Goal: Transaction & Acquisition: Purchase product/service

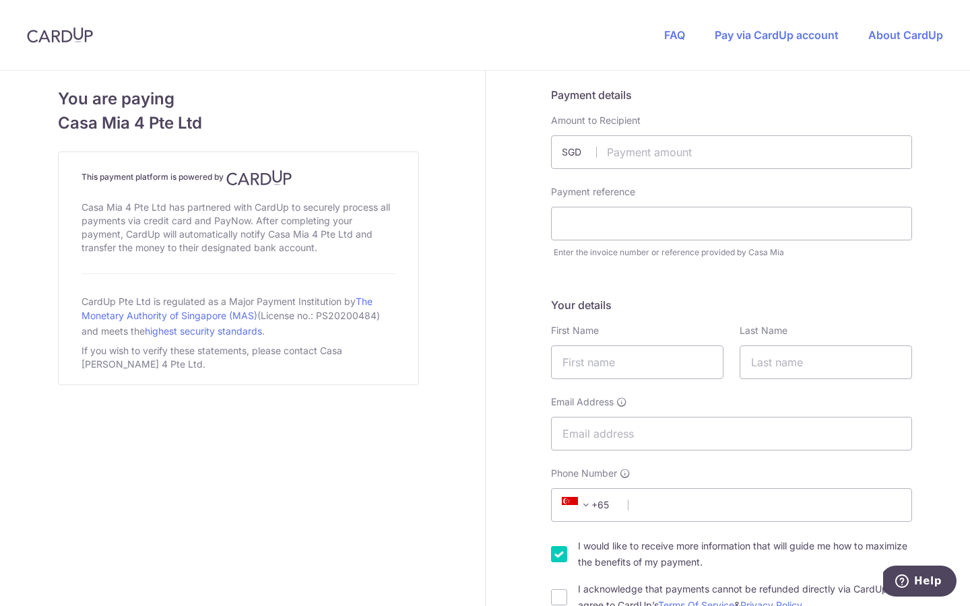
click at [581, 123] on label "Amount to Recipient" at bounding box center [596, 120] width 90 height 13
click at [562, 145] on span "SGD" at bounding box center [579, 151] width 35 height 13
click at [569, 146] on span "SGD" at bounding box center [579, 151] width 35 height 13
click at [564, 157] on span "SGD" at bounding box center [579, 151] width 35 height 13
click at [570, 106] on div "Payment details Amount to Recipient SGD Payment reference Enter the invoice num…" at bounding box center [731, 173] width 361 height 172
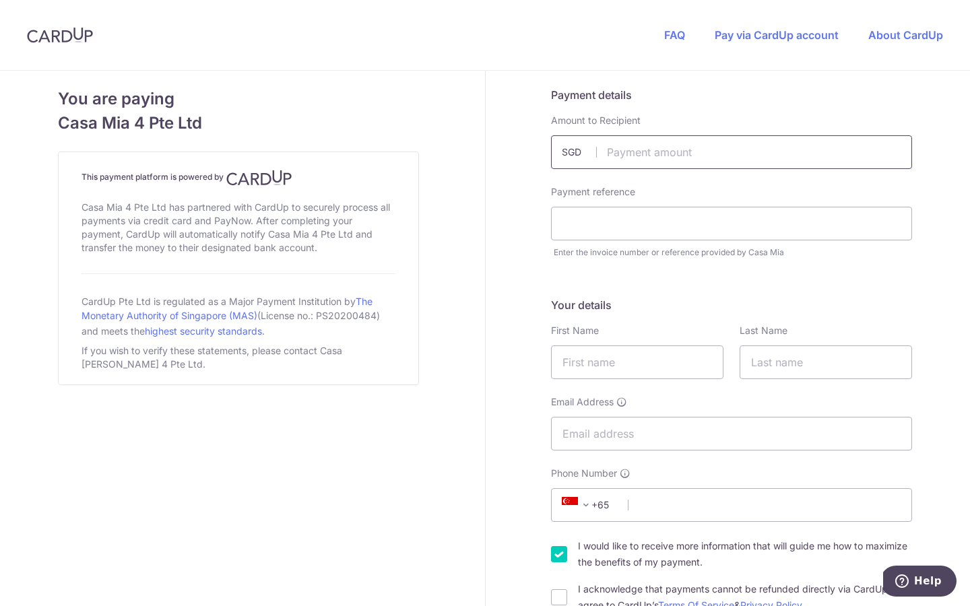
click at [615, 148] on input "text" at bounding box center [731, 152] width 361 height 34
click at [674, 163] on input "text" at bounding box center [731, 152] width 361 height 34
click at [591, 219] on input "text" at bounding box center [731, 224] width 361 height 34
click at [647, 154] on input "text" at bounding box center [731, 152] width 361 height 34
click at [651, 154] on input "text" at bounding box center [731, 152] width 361 height 34
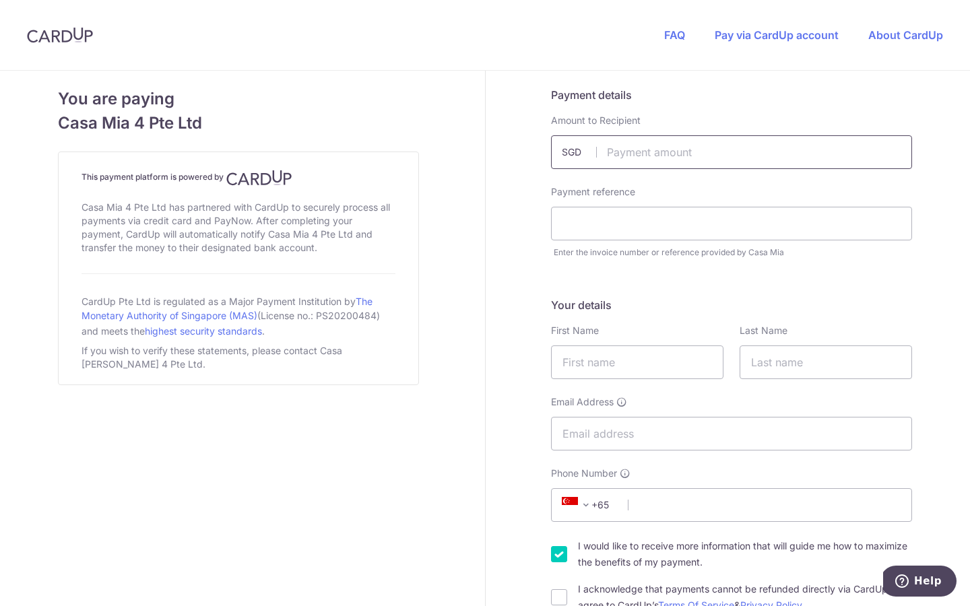
paste input "2,016.45"
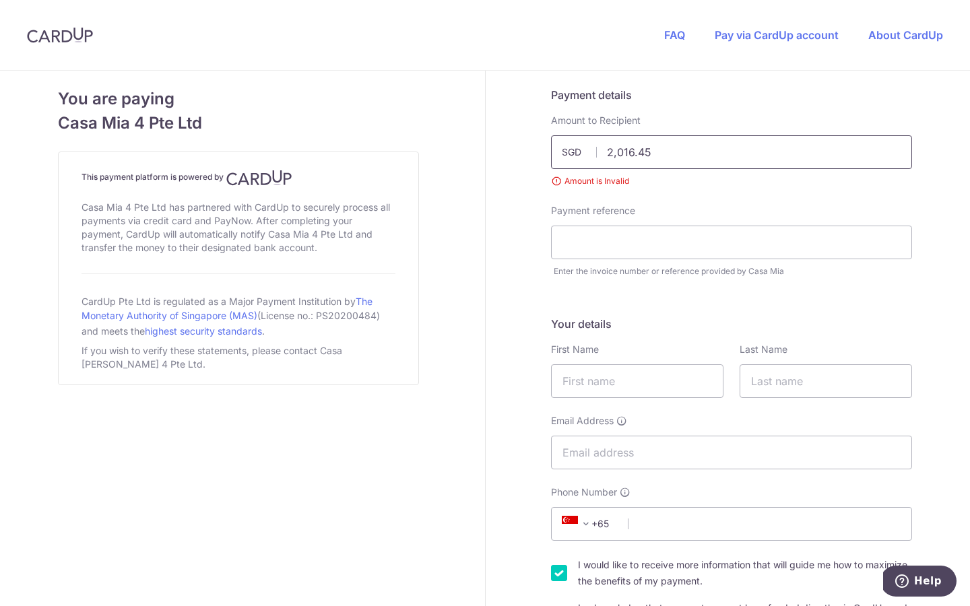
click at [670, 156] on input "2,016.45" at bounding box center [731, 152] width 361 height 34
type input "2016.45"
click at [634, 244] on div "Payment reference Enter the invoice number or reference provided by Casa Mia" at bounding box center [731, 241] width 377 height 74
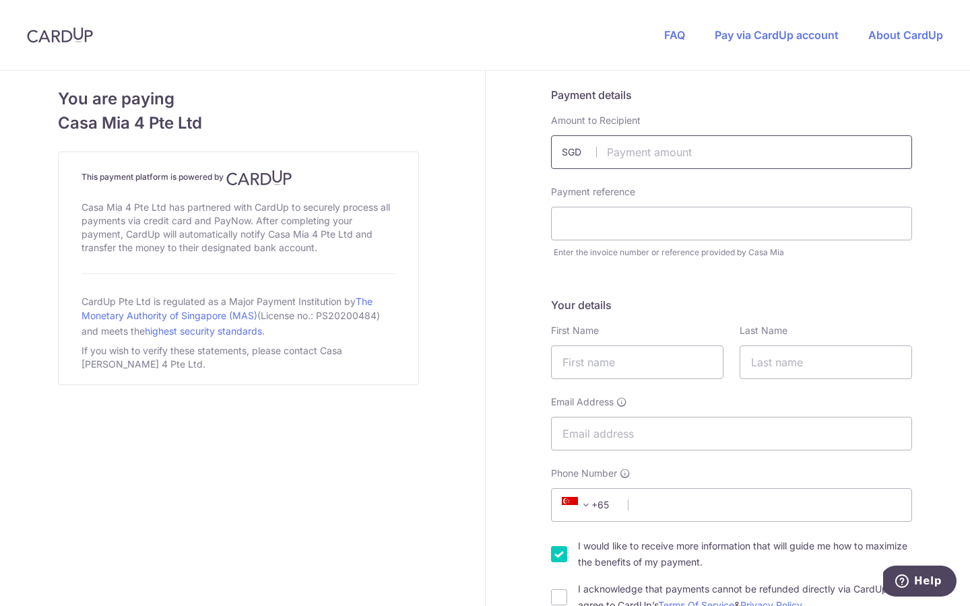
click at [651, 160] on input "text" at bounding box center [731, 152] width 361 height 34
click at [627, 158] on input "text" at bounding box center [731, 152] width 361 height 34
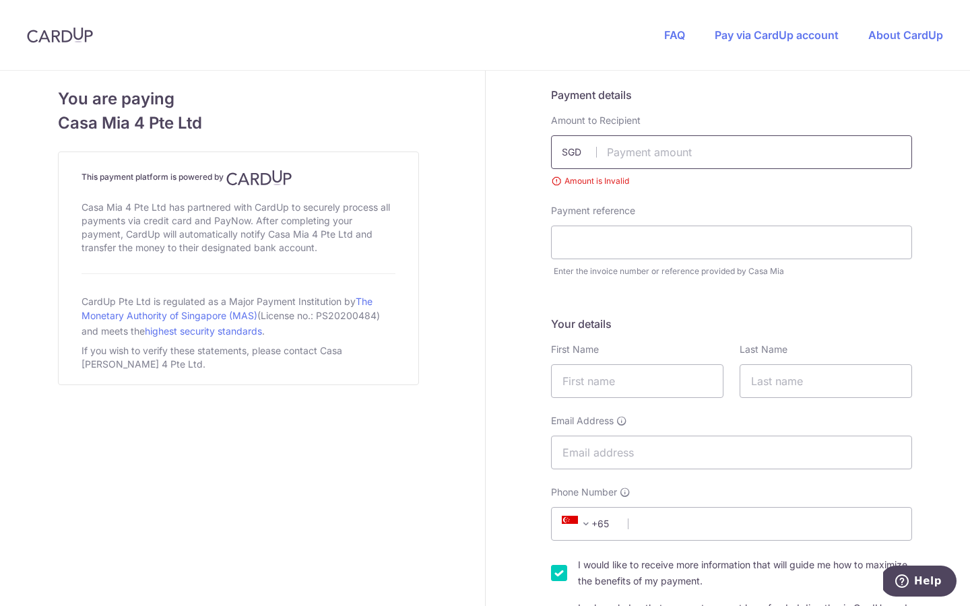
click at [627, 160] on input "text" at bounding box center [731, 152] width 361 height 34
click at [644, 195] on div "Payment details Amount to Recipient SGD Amount is Invalid Payment reference Ent…" at bounding box center [731, 182] width 361 height 191
click at [591, 120] on label "Amount to Recipient" at bounding box center [596, 120] width 90 height 13
click at [602, 237] on input "text" at bounding box center [731, 243] width 361 height 34
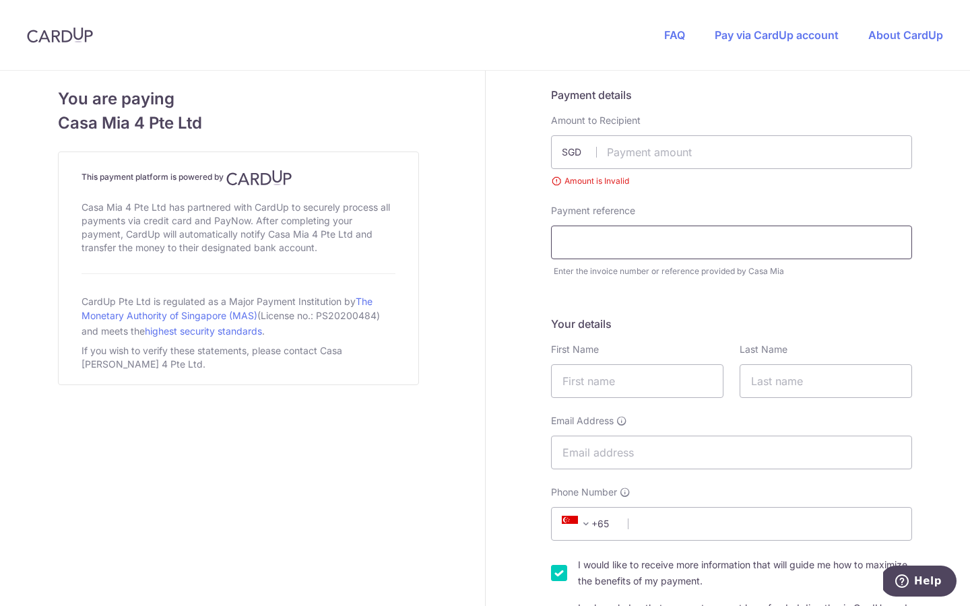
scroll to position [6, 0]
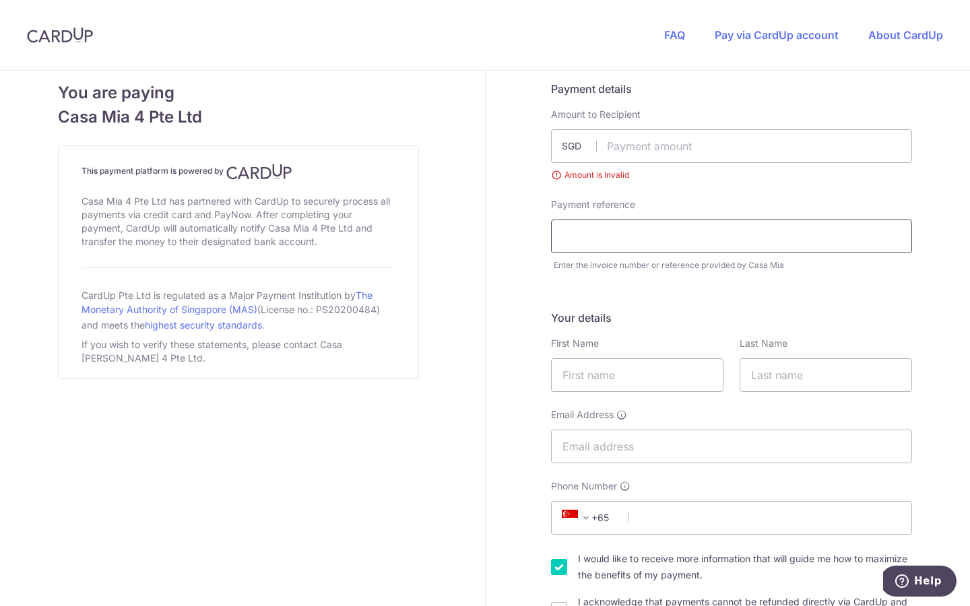
click at [602, 236] on input "text" at bounding box center [731, 237] width 361 height 34
paste input "Invoice 19236"
type input "Invoice 19236"
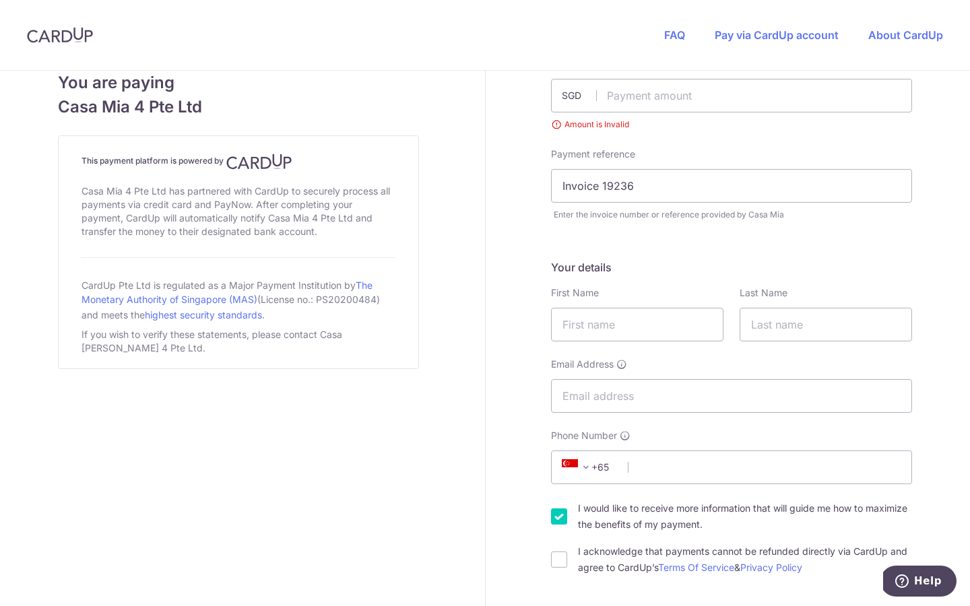
scroll to position [0, 0]
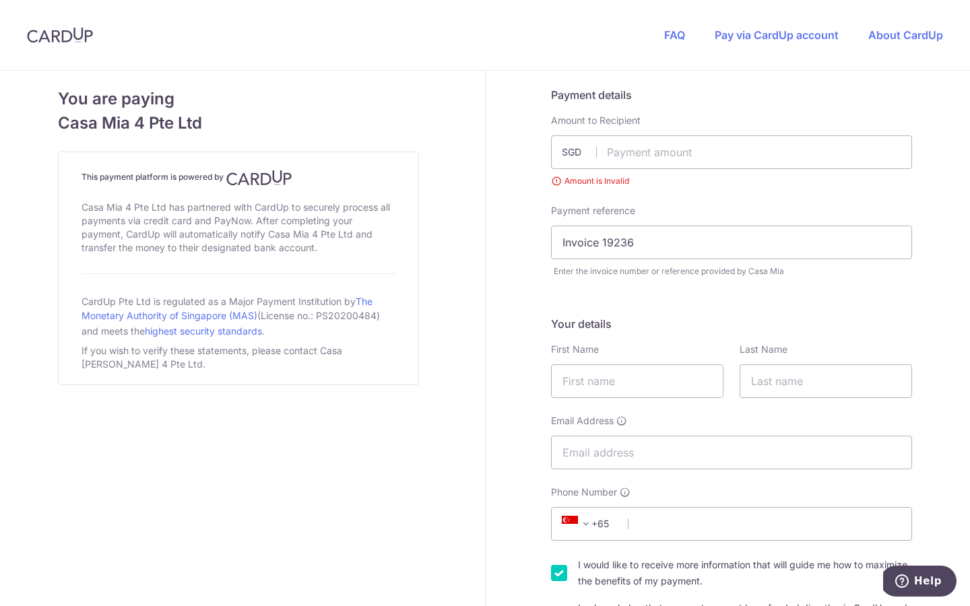
click at [656, 264] on div "Payment reference Invoice 19236 Enter the invoice number or reference provided …" at bounding box center [731, 241] width 377 height 74
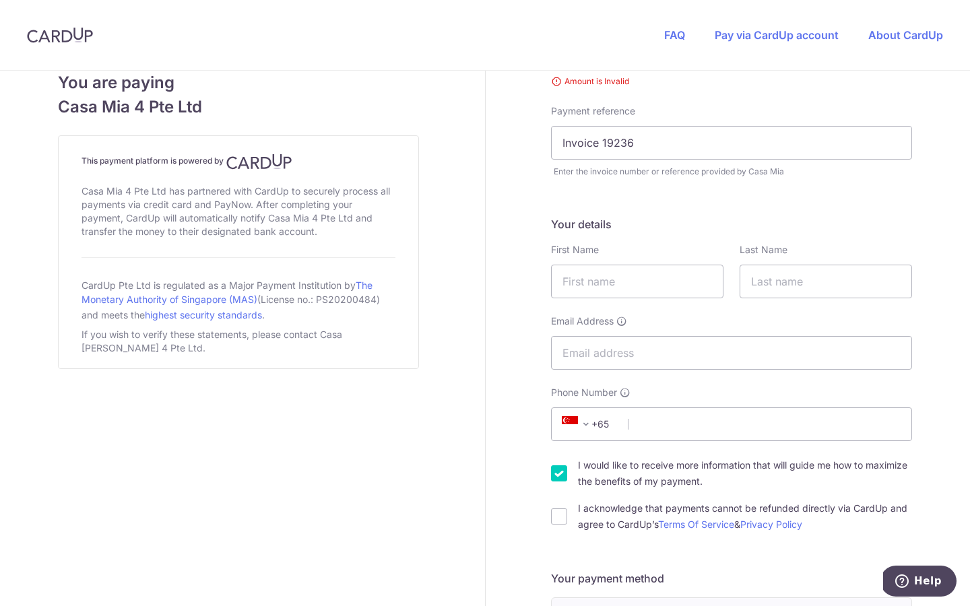
scroll to position [104, 0]
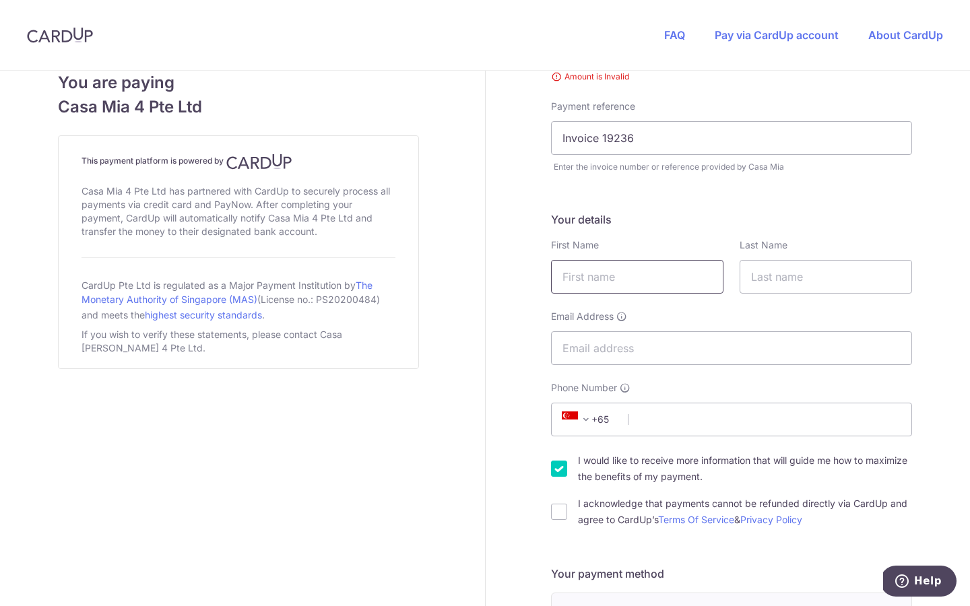
click at [628, 271] on input "text" at bounding box center [637, 277] width 172 height 34
type input """
type input "[DEMOGRAPHIC_DATA]"
click at [765, 272] on input "text" at bounding box center [826, 277] width 172 height 34
type input "Kaorop"
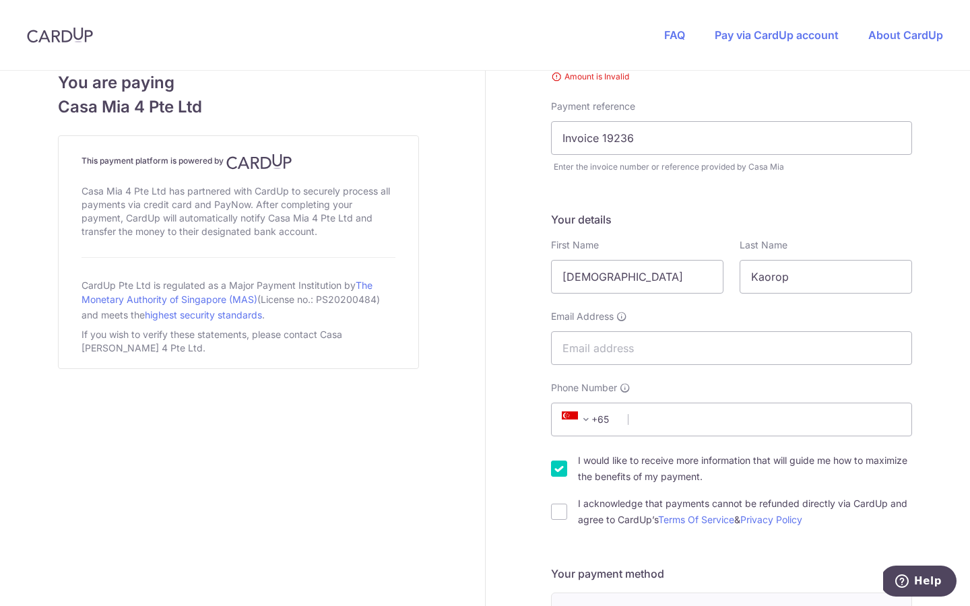
click at [685, 308] on div "Your details First Name [PERSON_NAME] Last Name [PERSON_NAME] Email Address Pho…" at bounding box center [731, 369] width 361 height 317
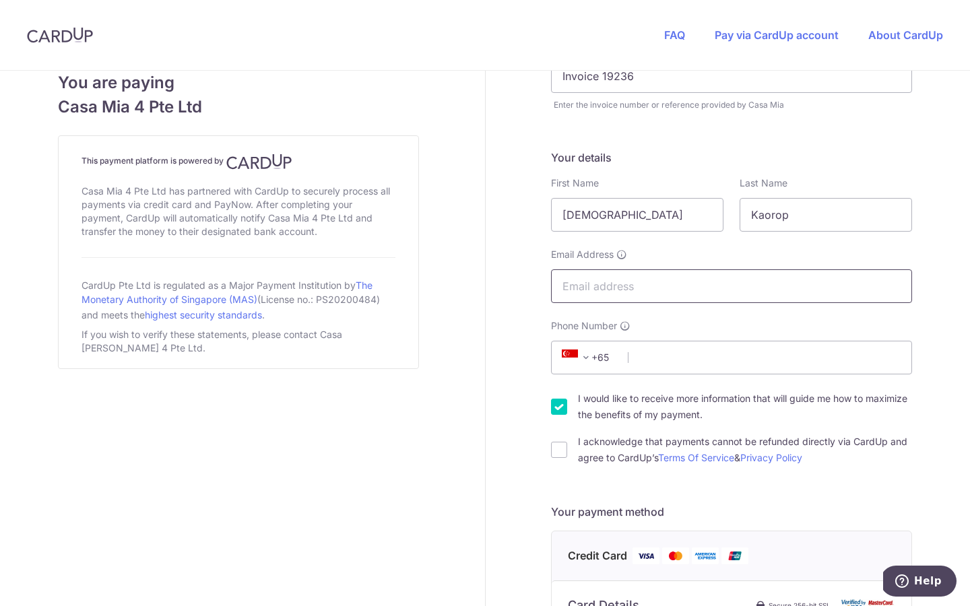
scroll to position [167, 0]
click at [648, 275] on input "Email Address" at bounding box center [731, 286] width 361 height 34
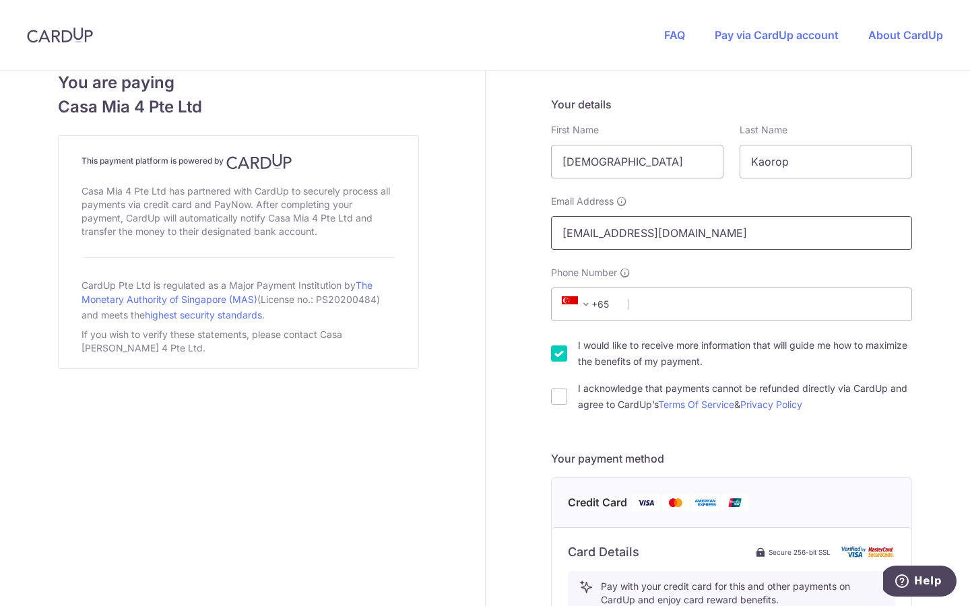
scroll to position [222, 0]
type input "[EMAIL_ADDRESS][DOMAIN_NAME]"
click at [586, 300] on span at bounding box center [586, 302] width 16 height 16
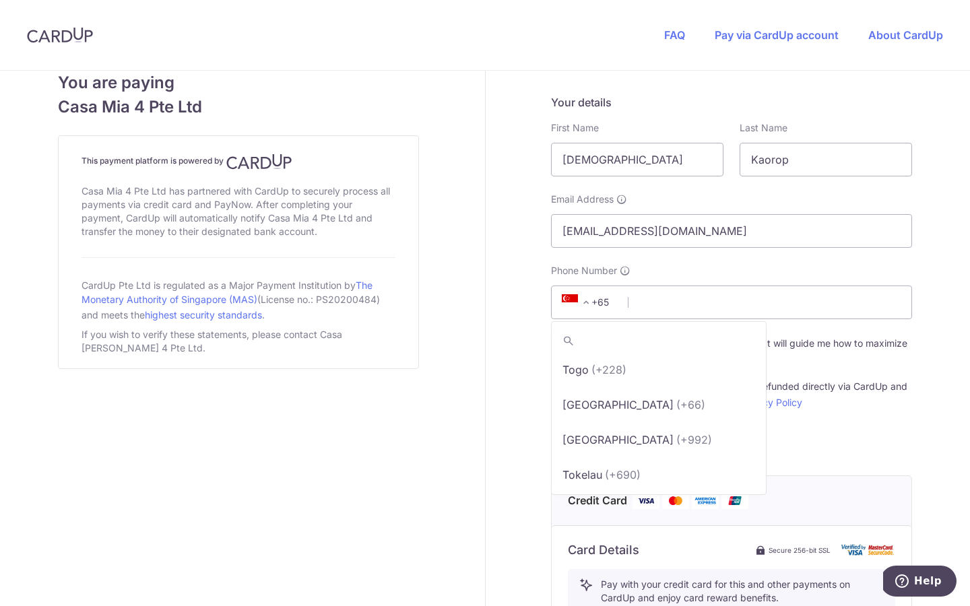
scroll to position [7650, 0]
select select "218"
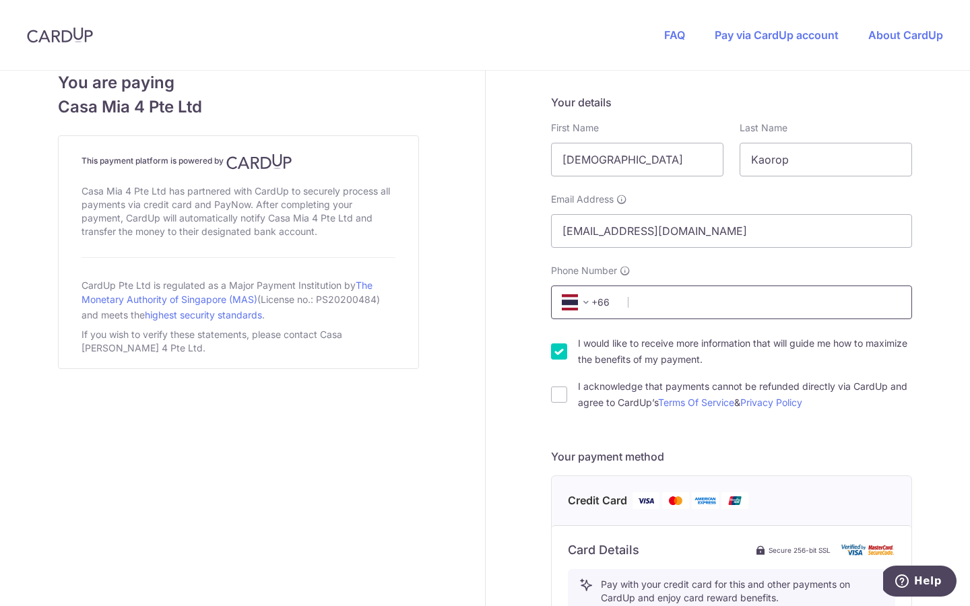
click at [638, 302] on input "Phone Number" at bounding box center [731, 303] width 361 height 34
click at [775, 301] on input "979586913" at bounding box center [731, 303] width 361 height 34
type input "979586913"
click at [745, 271] on div "Phone Number +376 +971 +93 +1268 +1264 +355 +374 +244 +0 +54 +1684 +43 +61 +297…" at bounding box center [731, 291] width 361 height 55
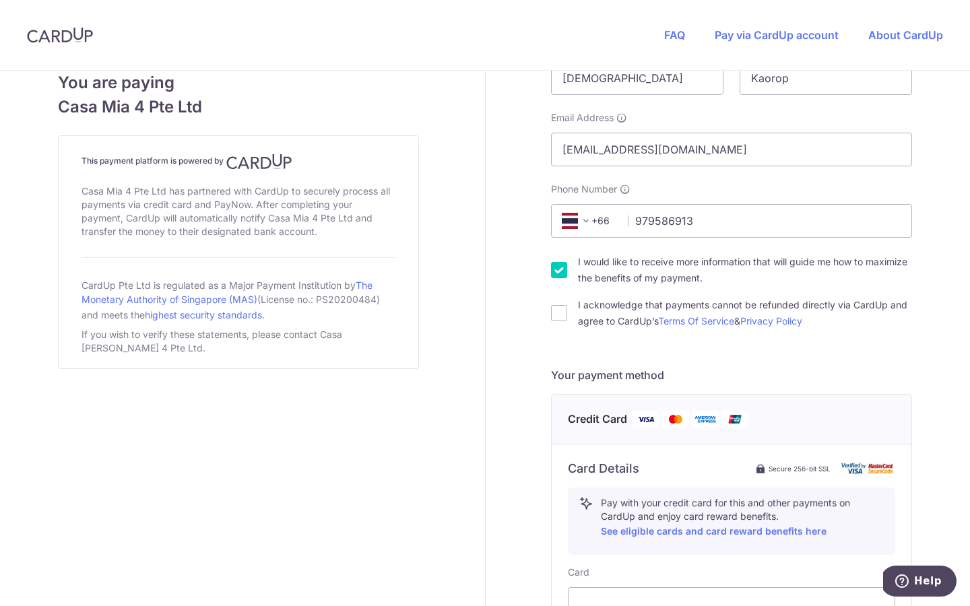
scroll to position [305, 0]
click at [562, 313] on div "I acknowledge that payments cannot be refunded directly via CardUp and agree to…" at bounding box center [731, 311] width 361 height 32
click at [559, 311] on input "I acknowledge that payments cannot be refunded directly via CardUp and agree to…" at bounding box center [559, 311] width 16 height 16
checkbox input "true"
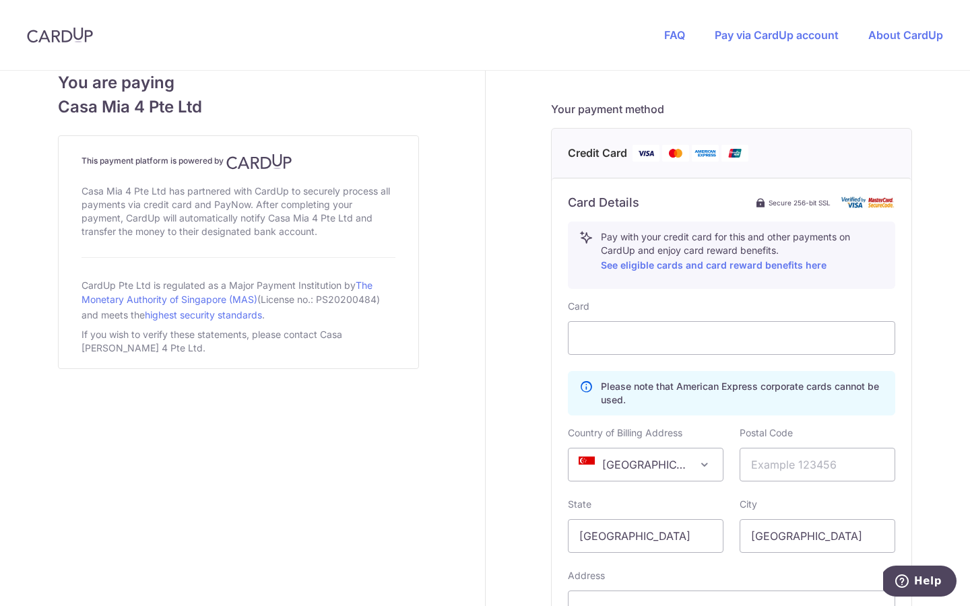
scroll to position [568, 0]
click at [901, 405] on div "Card Details Secure 256-bit SSL Pay with your credit card for this and other pa…" at bounding box center [732, 434] width 360 height 513
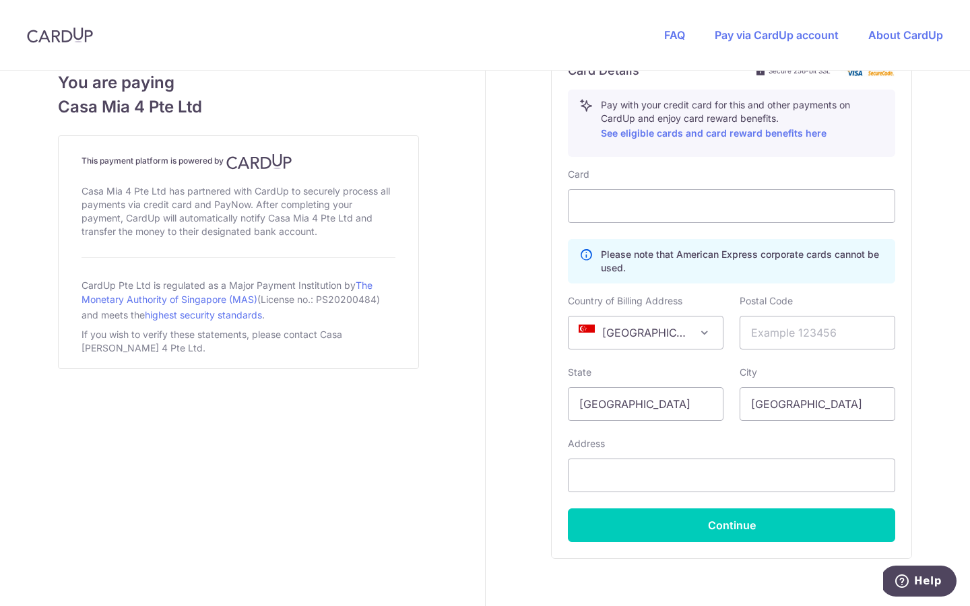
scroll to position [703, 0]
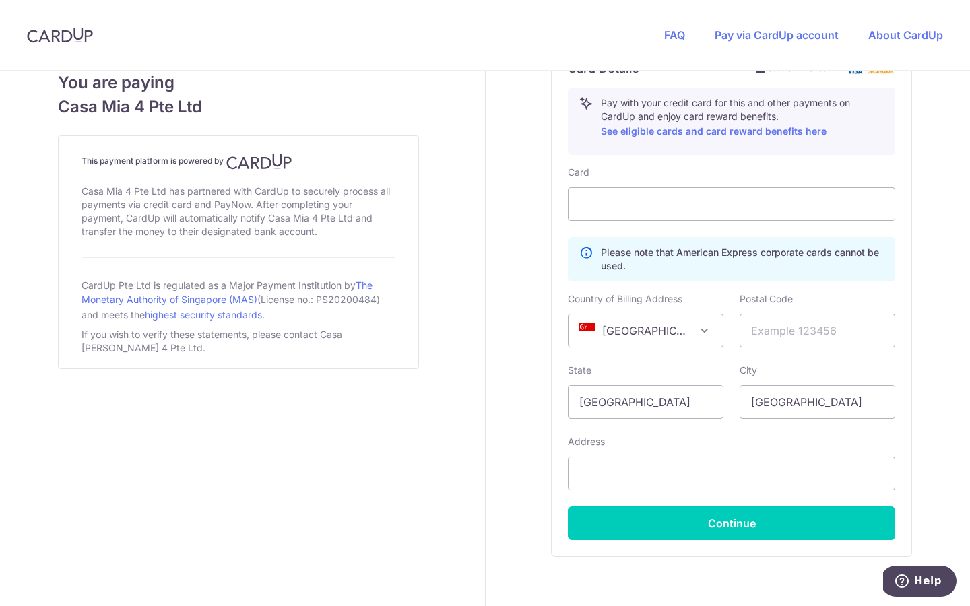
click at [676, 325] on span "[GEOGRAPHIC_DATA]" at bounding box center [645, 331] width 154 height 32
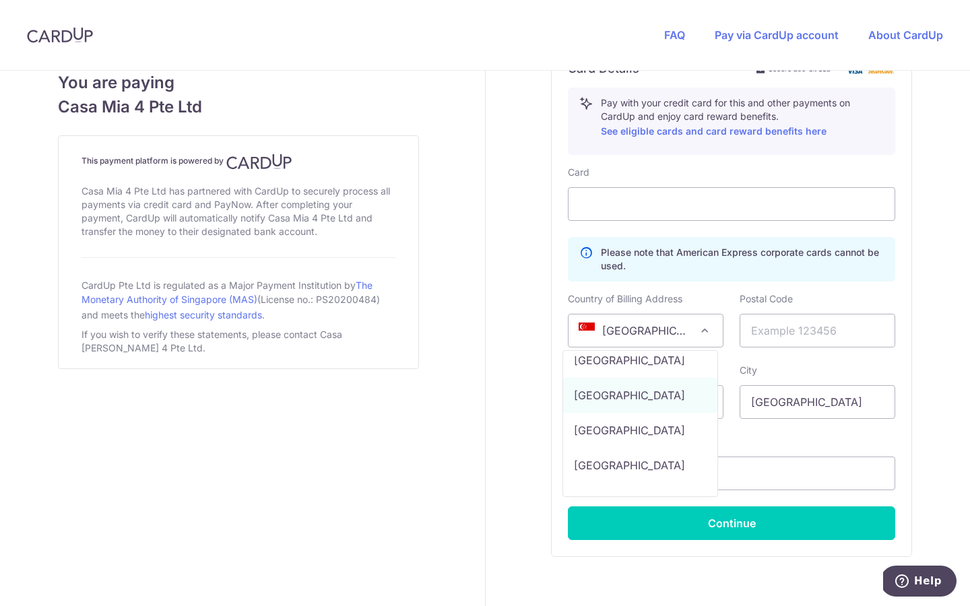
click at [676, 325] on span "[GEOGRAPHIC_DATA]" at bounding box center [645, 331] width 154 height 32
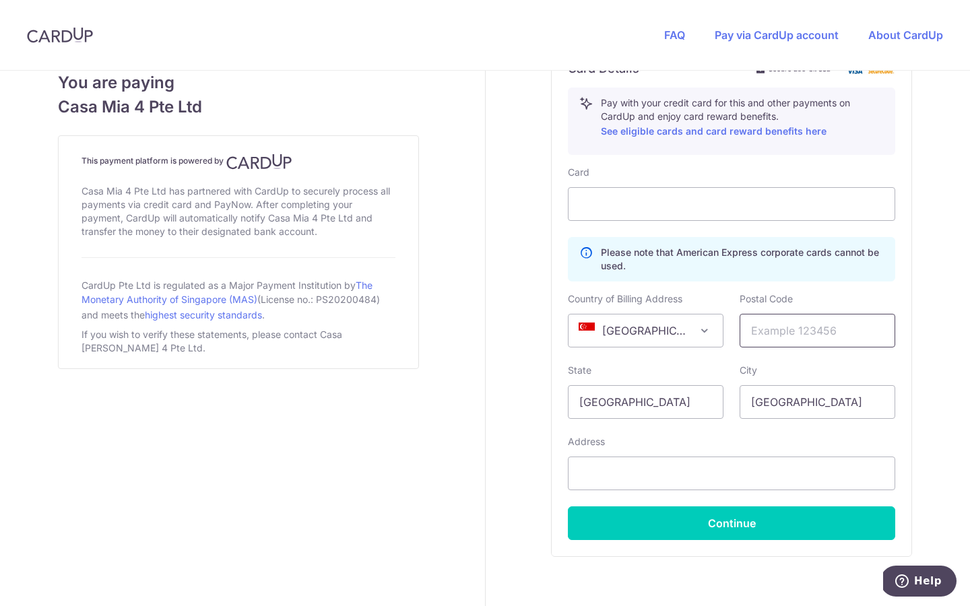
click at [779, 331] on input "text" at bounding box center [818, 331] width 156 height 34
click at [681, 363] on div "Card Please note that American Express corporate cards cannot be used. Country …" at bounding box center [731, 353] width 327 height 374
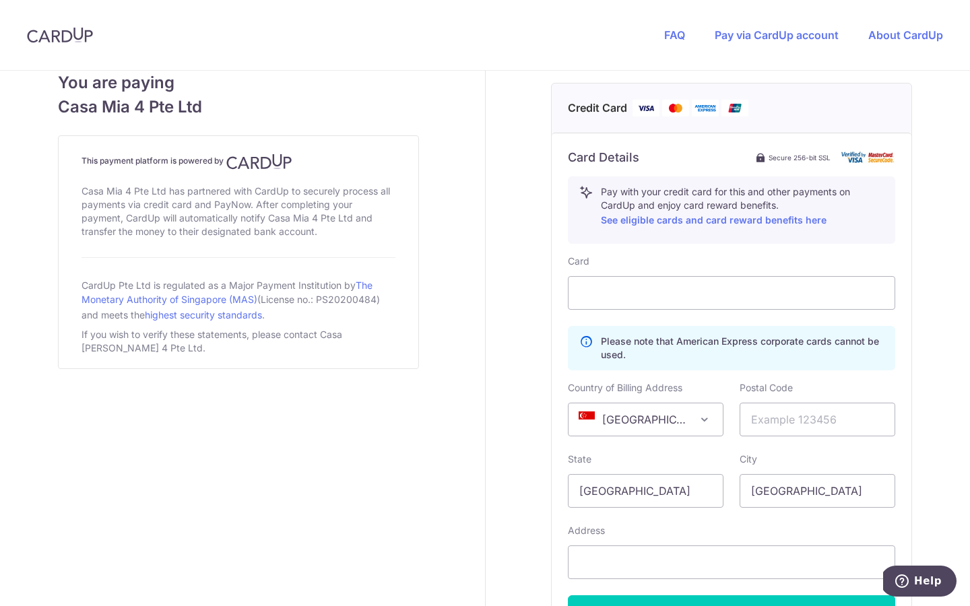
scroll to position [768, 0]
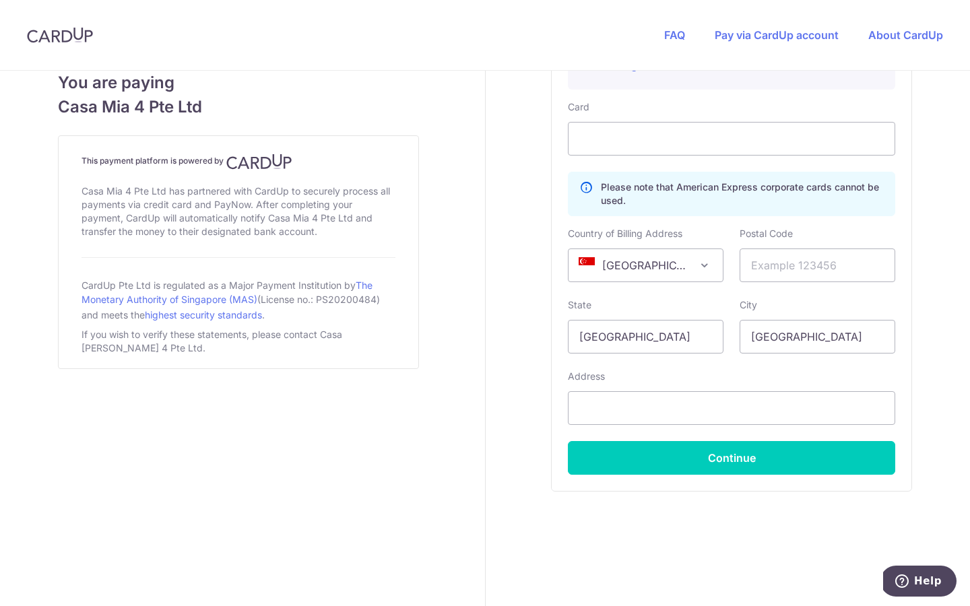
click at [653, 271] on span "[GEOGRAPHIC_DATA]" at bounding box center [645, 265] width 154 height 32
select select "TH"
click at [810, 272] on input "text" at bounding box center [818, 266] width 156 height 34
type input "50200"
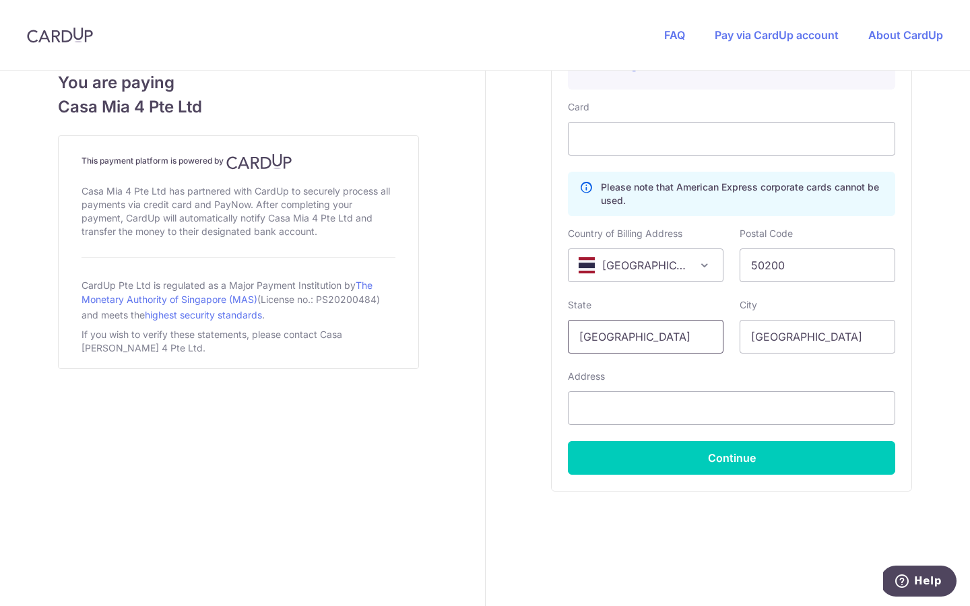
drag, startPoint x: 661, startPoint y: 336, endPoint x: 489, endPoint y: 329, distance: 171.9
type input "Thai"
drag, startPoint x: 801, startPoint y: 338, endPoint x: 692, endPoint y: 335, distance: 109.2
click at [693, 335] on div "State Thai Please enter a valid state name City [GEOGRAPHIC_DATA]" at bounding box center [731, 325] width 343 height 55
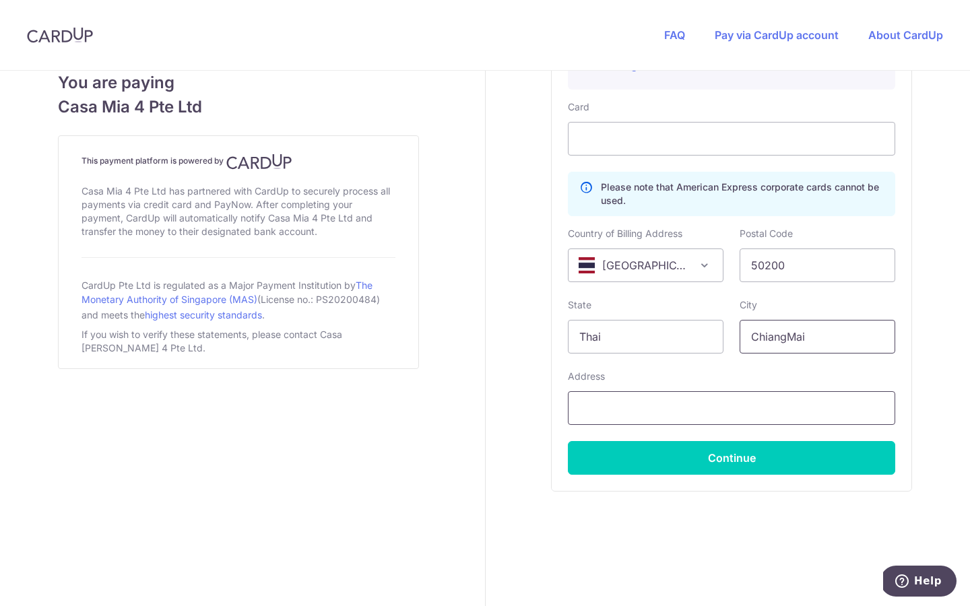
type input "ChiangMai"
click at [606, 412] on input "text" at bounding box center [731, 408] width 327 height 34
type input "[STREET_ADDRESS], [GEOGRAPHIC_DATA] SUTHEP [PERSON_NAME]"
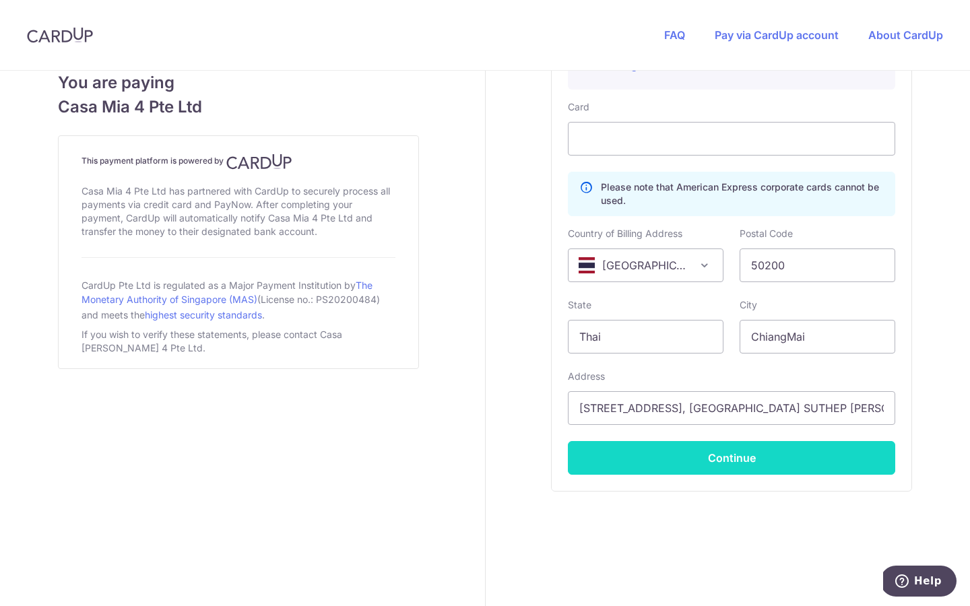
click at [711, 451] on button "Continue" at bounding box center [731, 458] width 327 height 34
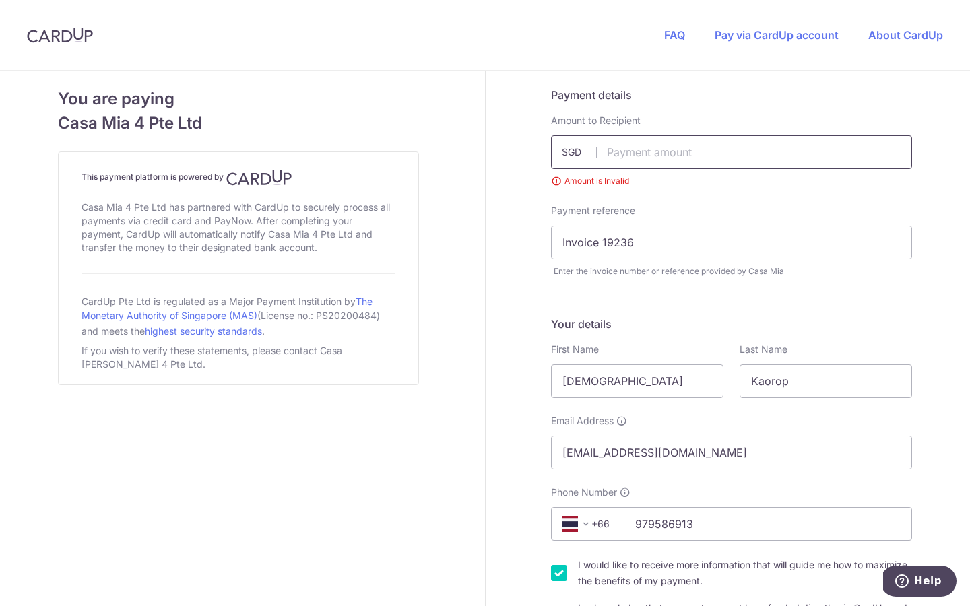
click at [639, 156] on input "text" at bounding box center [731, 152] width 361 height 34
click at [623, 156] on input "text" at bounding box center [731, 152] width 361 height 34
paste input "2,016.45"
click at [670, 151] on input "2,016.45" at bounding box center [731, 152] width 361 height 34
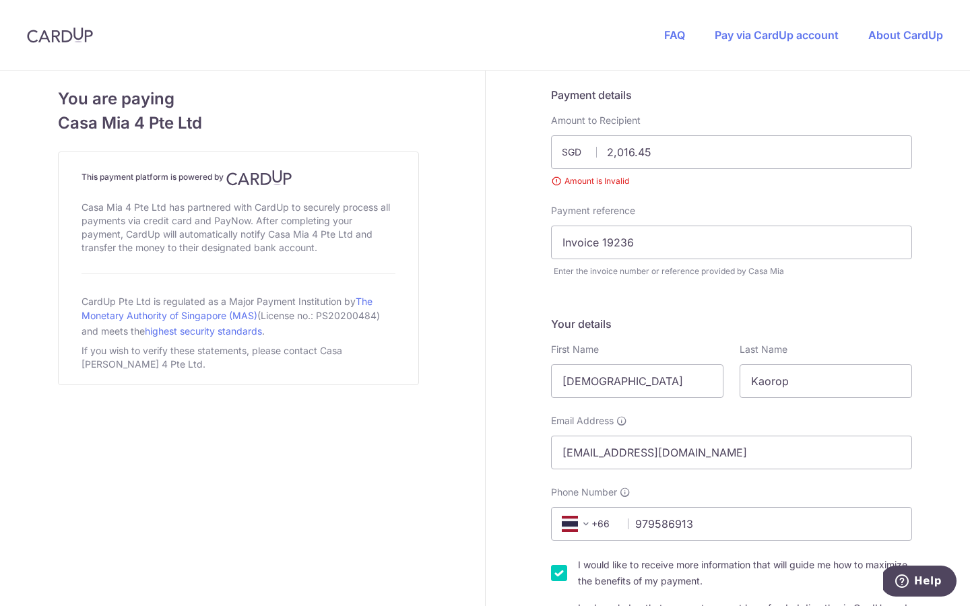
type input "2016.45"
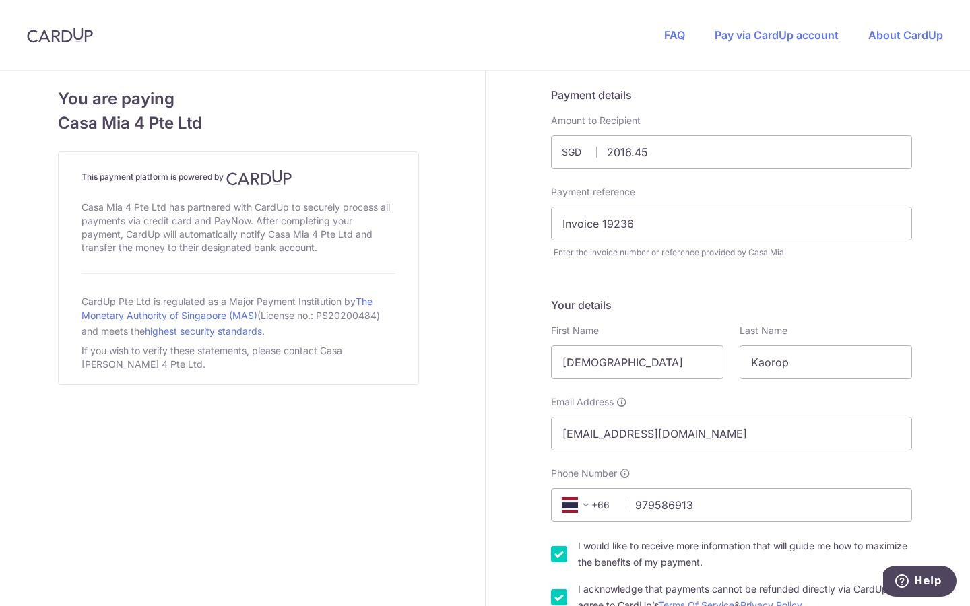
click at [705, 177] on div "Payment details Amount to Recipient 2016.45 SGD Amount is Invalid Payment refer…" at bounding box center [731, 173] width 361 height 172
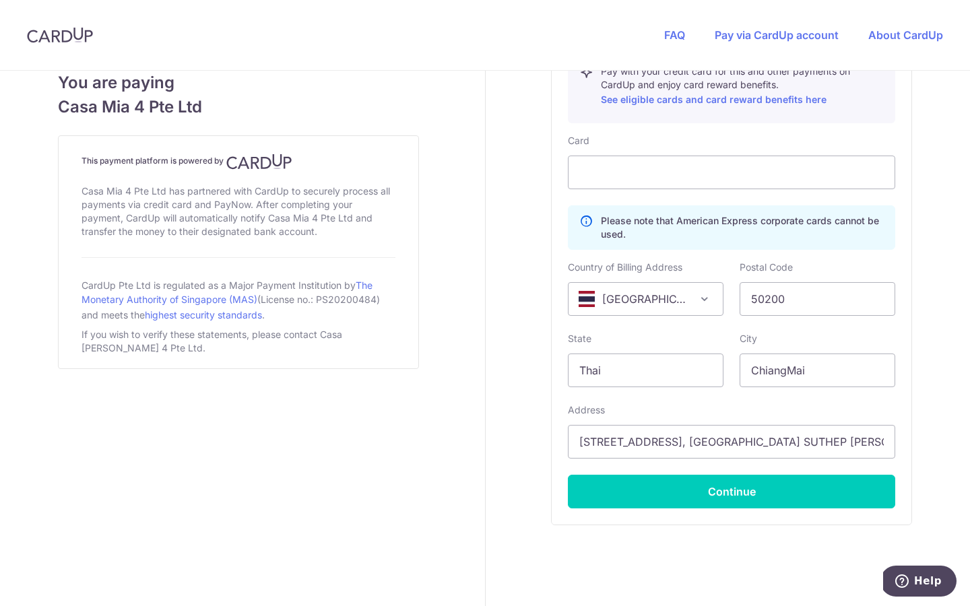
scroll to position [750, 0]
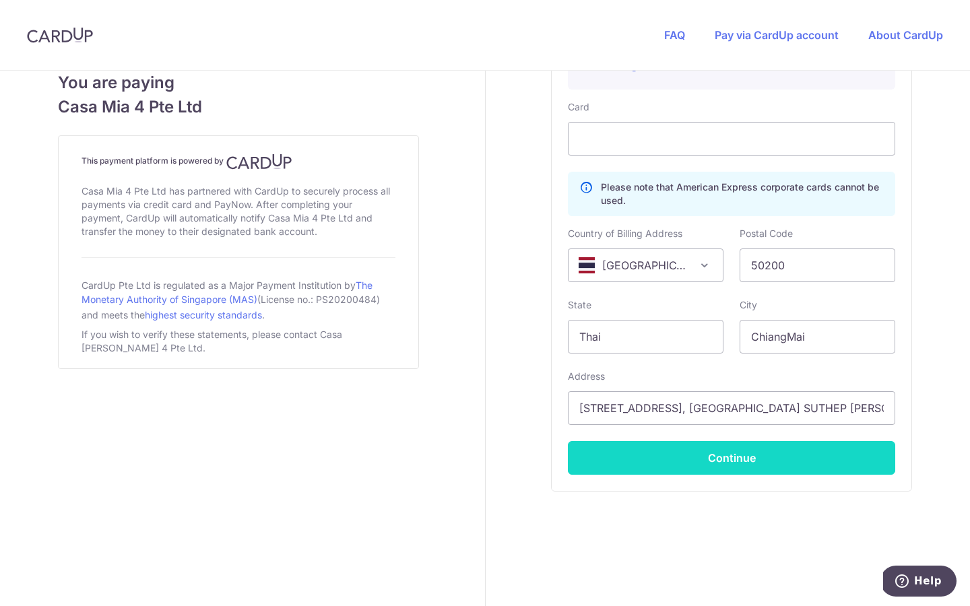
click at [657, 464] on button "Continue" at bounding box center [731, 458] width 327 height 34
type input "**** 3735"
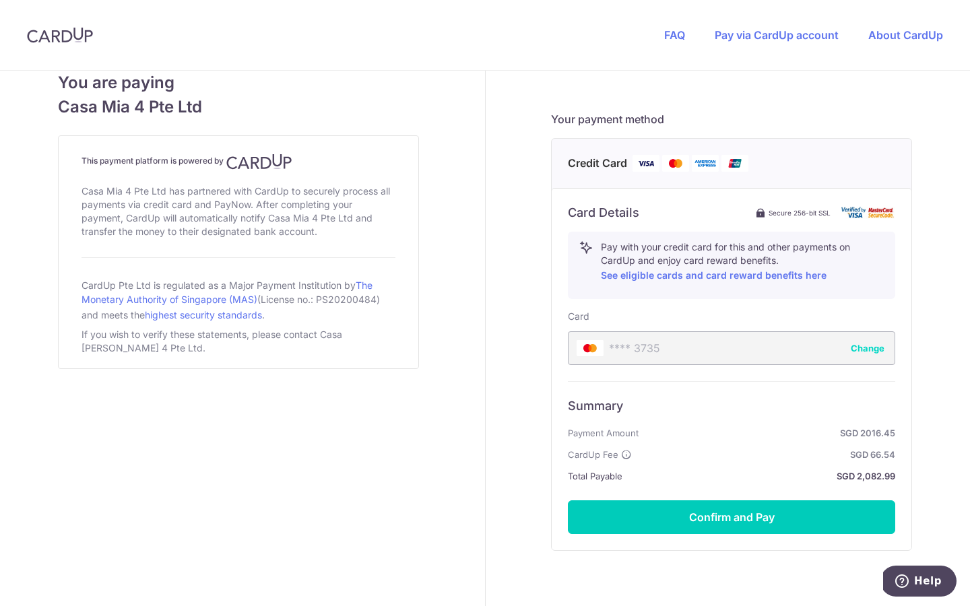
scroll to position [542, 0]
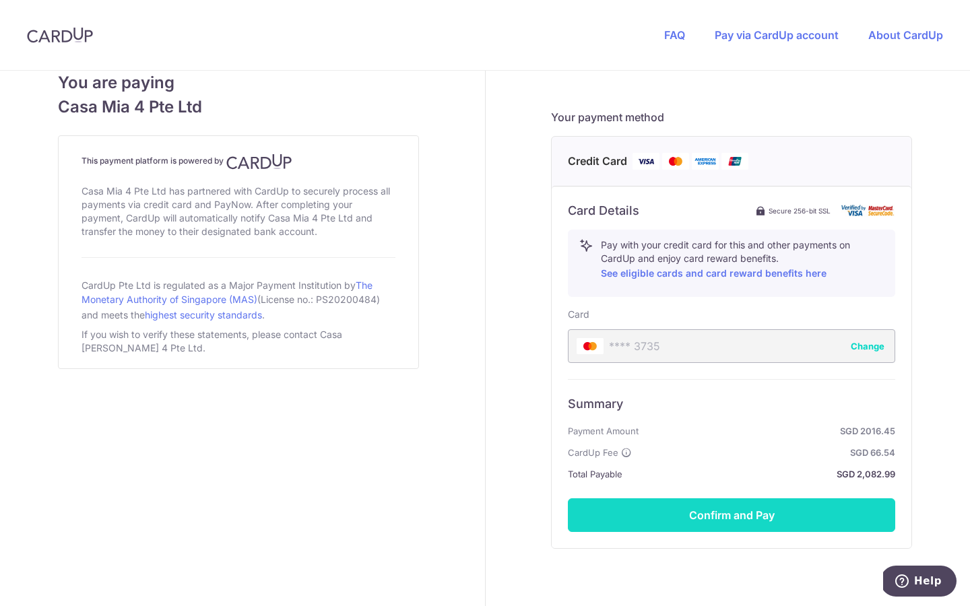
click at [716, 513] on button "Confirm and Pay" at bounding box center [731, 515] width 327 height 34
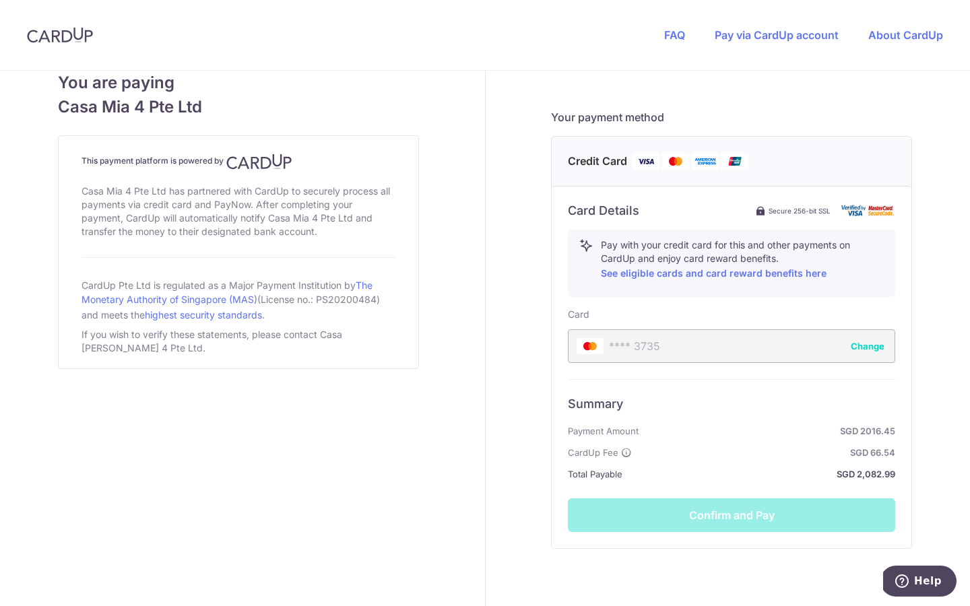
scroll to position [599, 0]
